Goal: Task Accomplishment & Management: Manage account settings

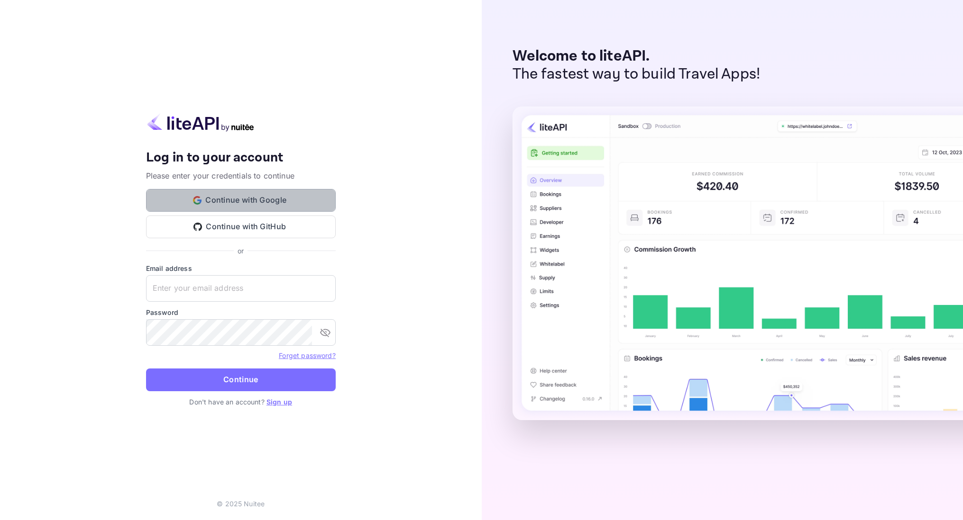
click at [246, 197] on button "Continue with Google" at bounding box center [241, 200] width 190 height 23
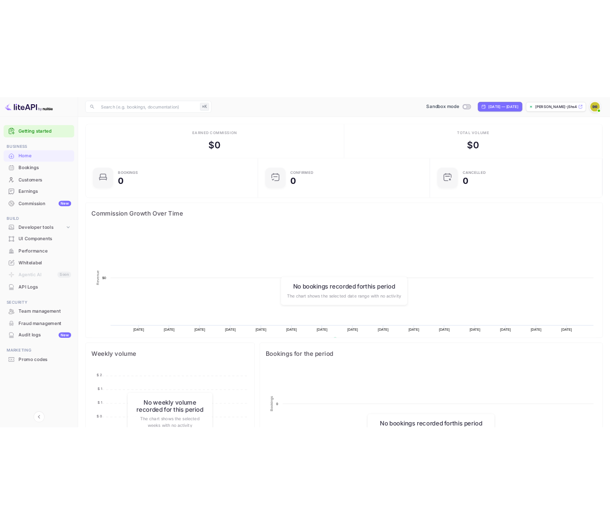
scroll to position [0, 0]
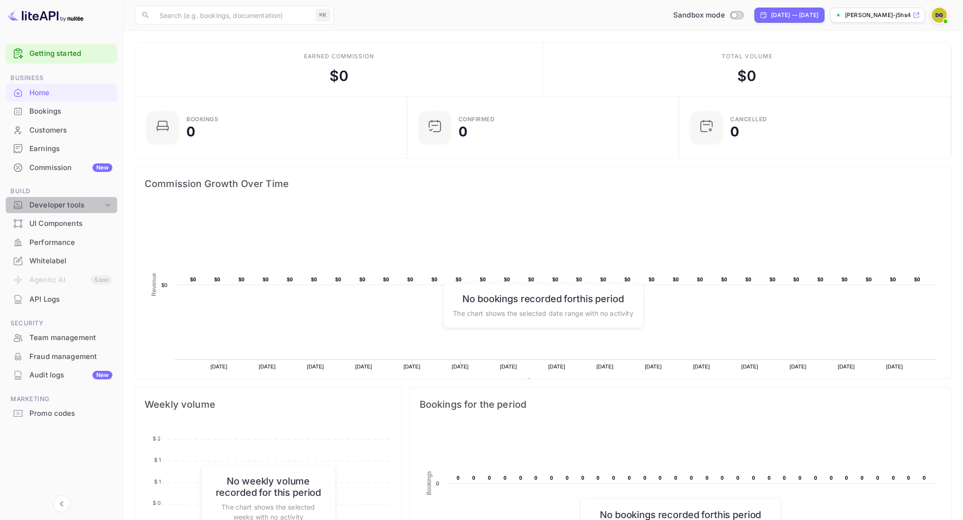
click at [102, 201] on div "Developer tools" at bounding box center [65, 205] width 73 height 11
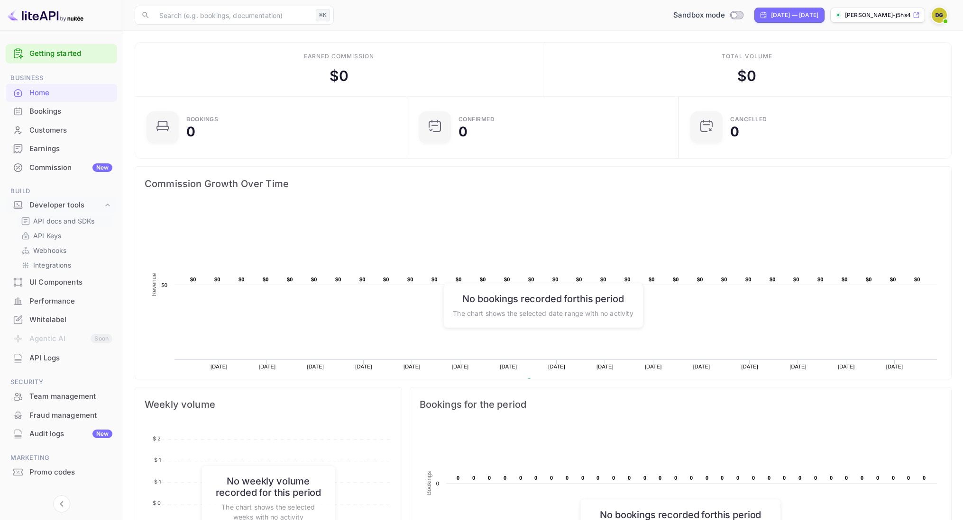
click at [70, 222] on p "API docs and SDKs" at bounding box center [64, 221] width 62 height 10
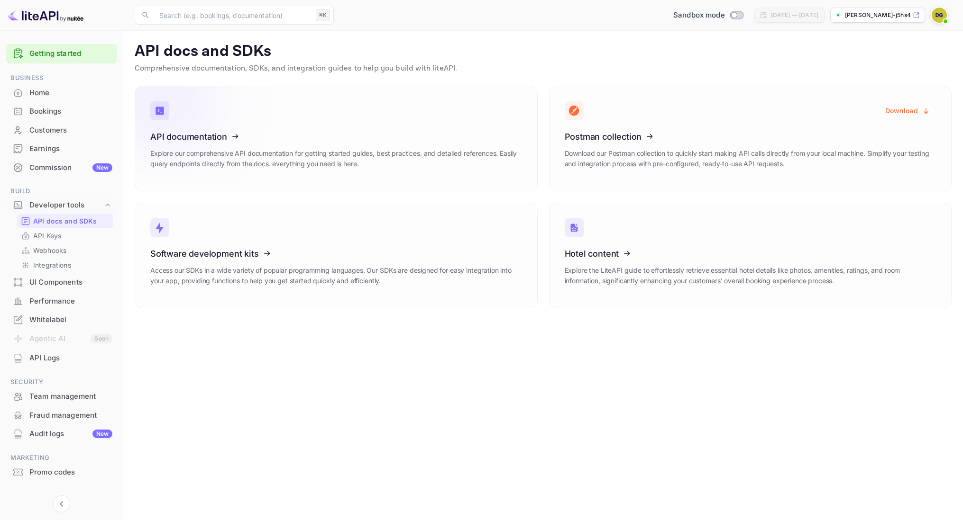
click at [388, 143] on div "API documentation Explore our comprehensive API documentation for getting start…" at bounding box center [336, 154] width 372 height 44
click at [53, 234] on p "API Keys" at bounding box center [47, 236] width 28 height 10
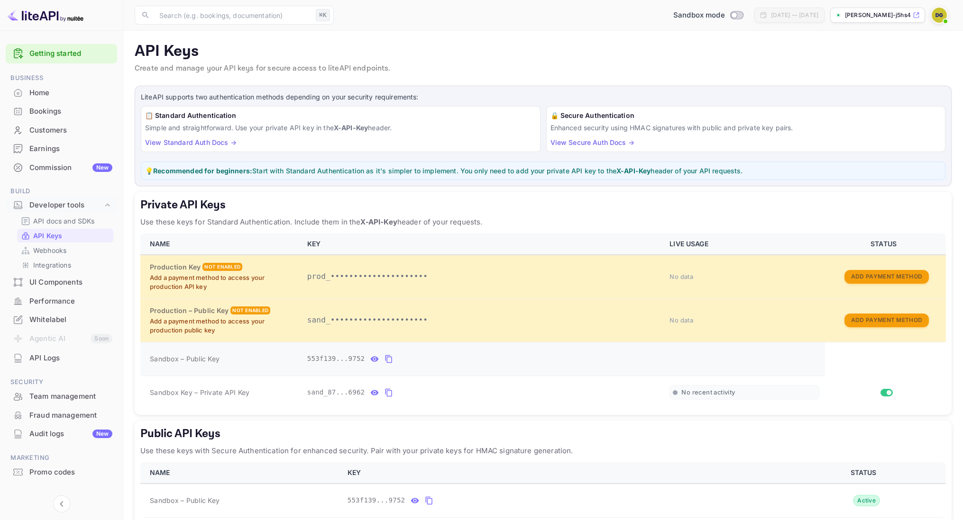
click at [390, 358] on icon "private api keys table" at bounding box center [388, 359] width 9 height 11
click at [389, 393] on icon "private api keys table" at bounding box center [388, 392] width 9 height 11
click at [868, 15] on p "[PERSON_NAME]-j5hs4.n..." at bounding box center [878, 15] width 66 height 9
